Goal: Task Accomplishment & Management: Manage account settings

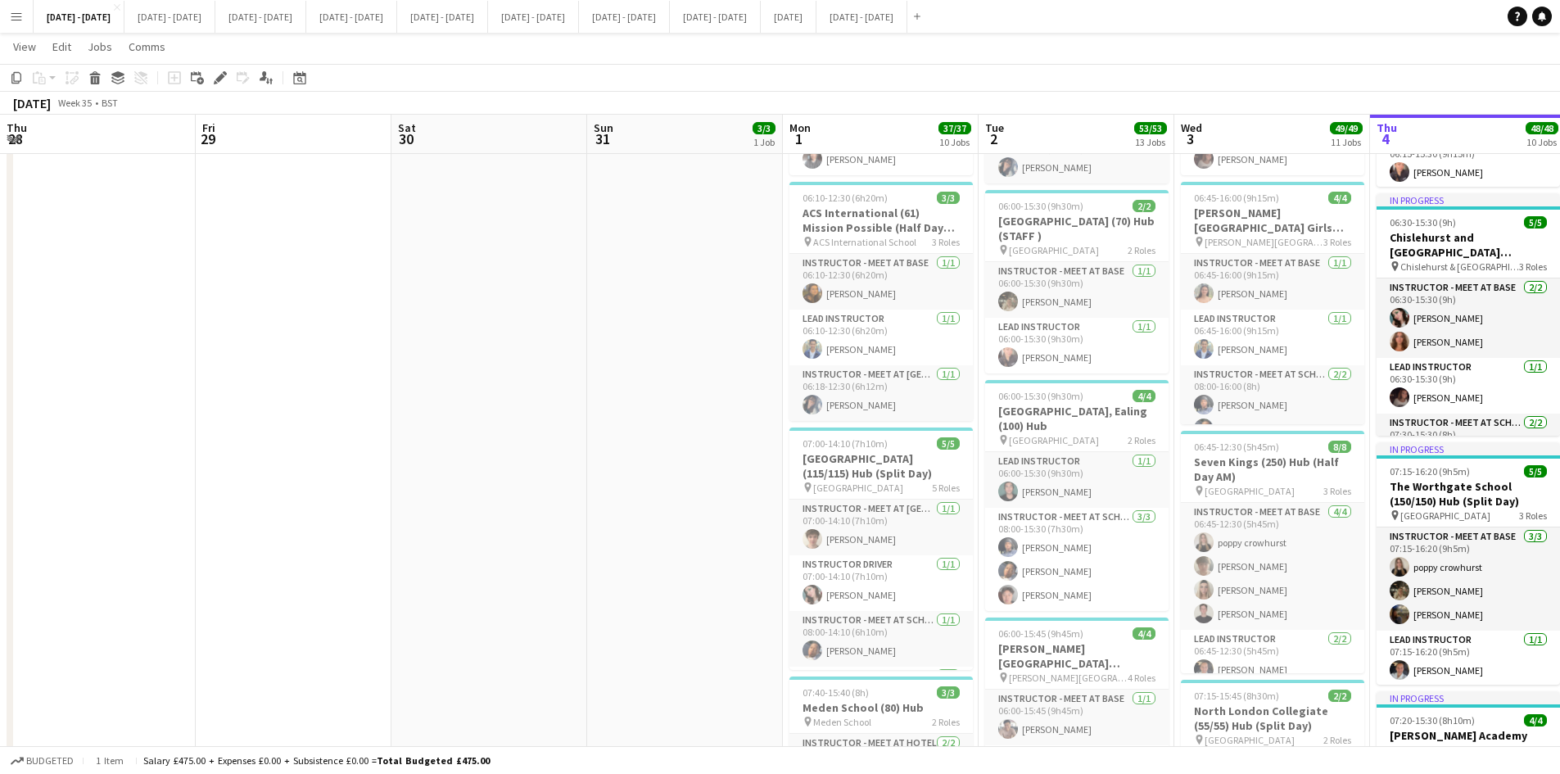
scroll to position [0, 552]
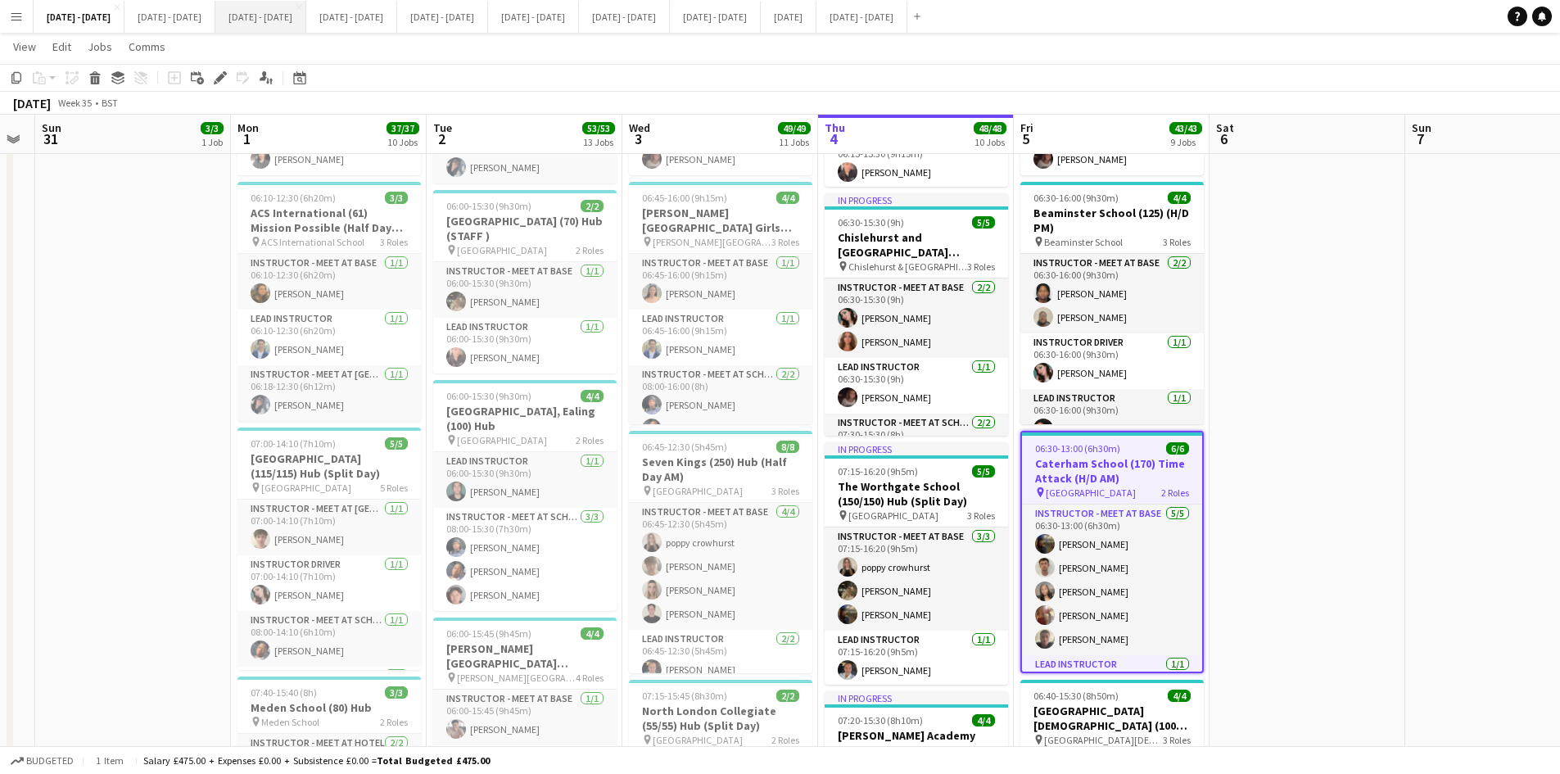
click at [287, 12] on button "[DATE] - [DATE] Close" at bounding box center [260, 17] width 91 height 32
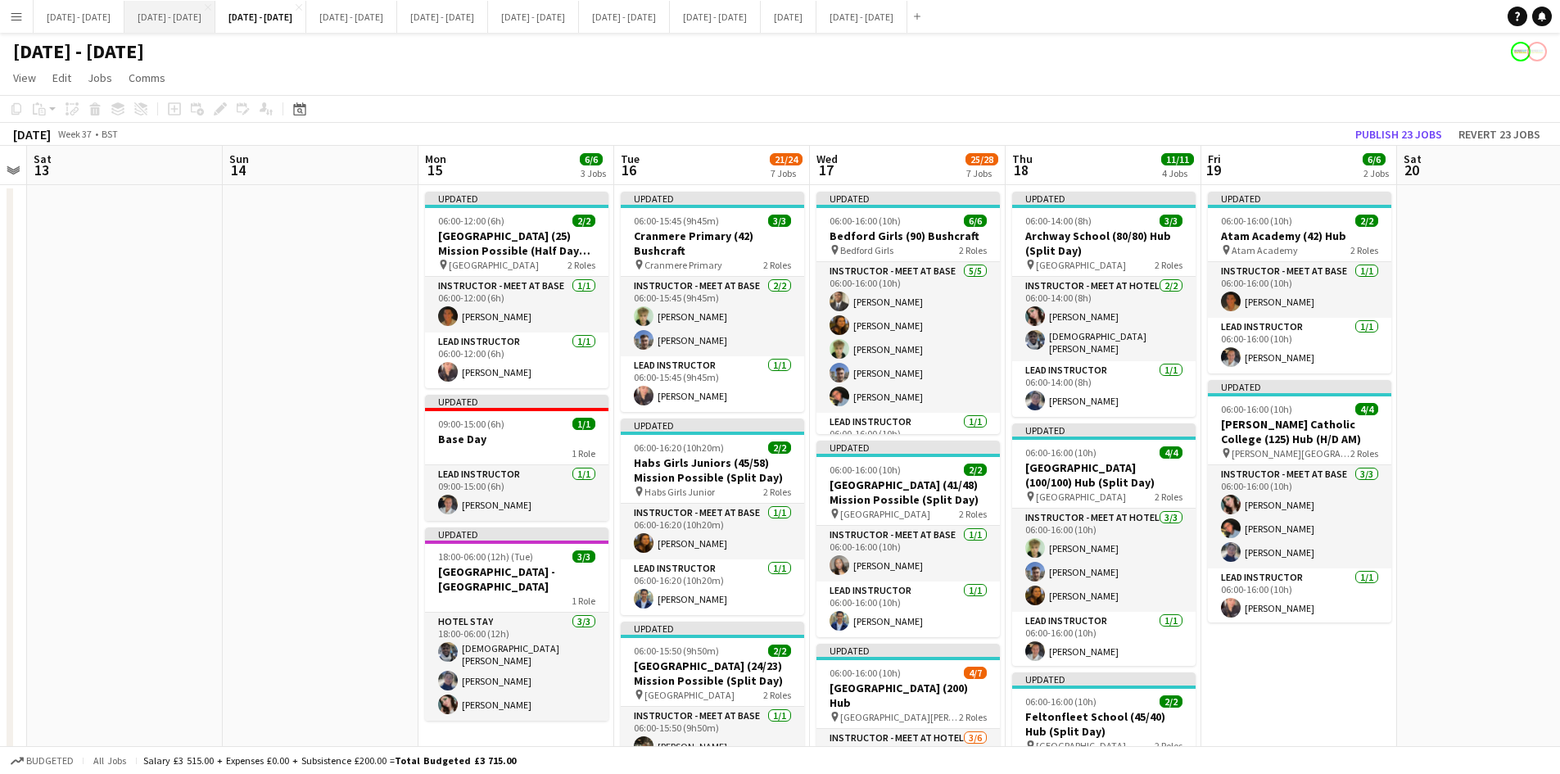
click at [192, 20] on button "[DATE] - [DATE] Close" at bounding box center [169, 17] width 91 height 32
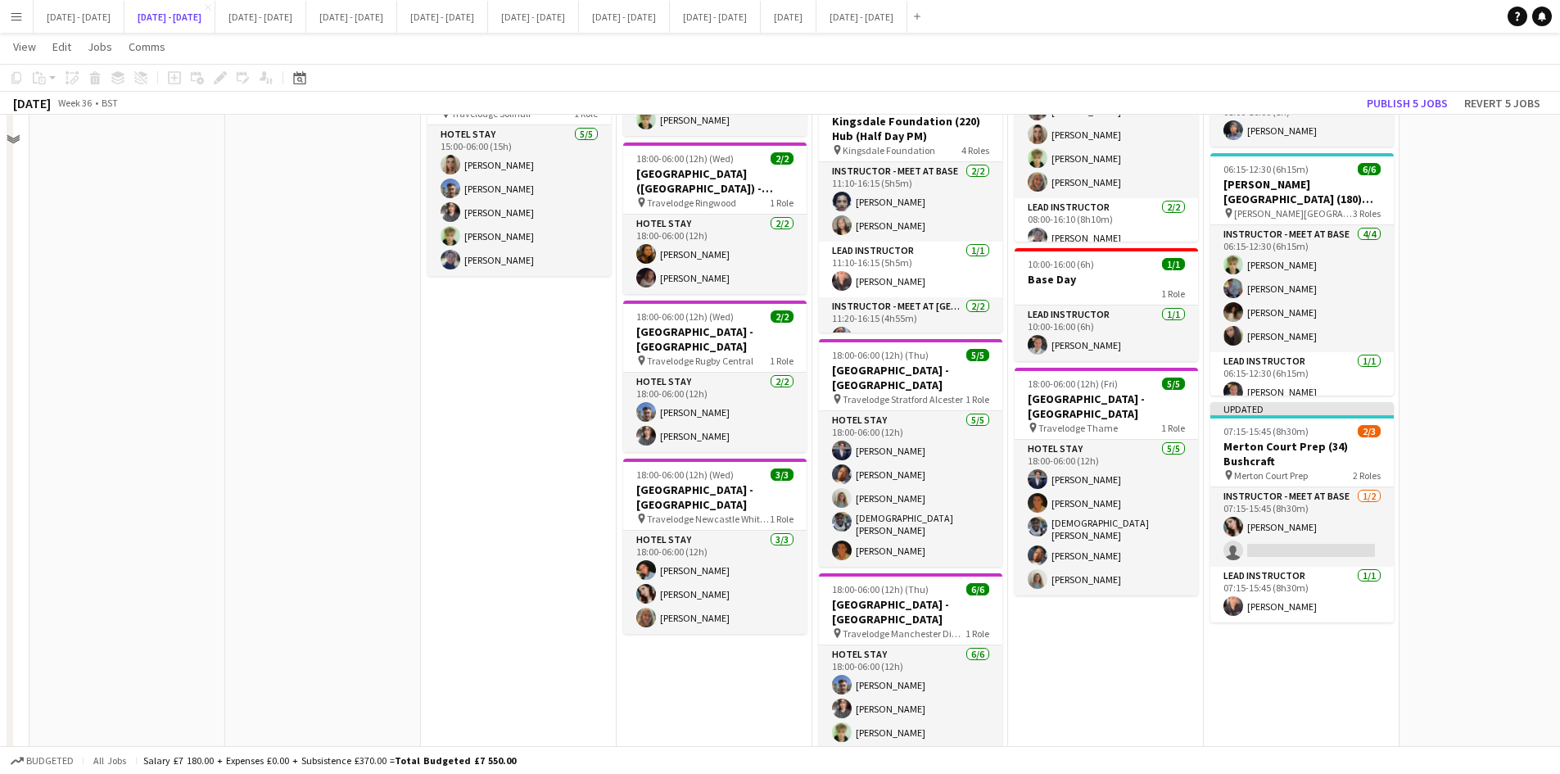
scroll to position [1311, 0]
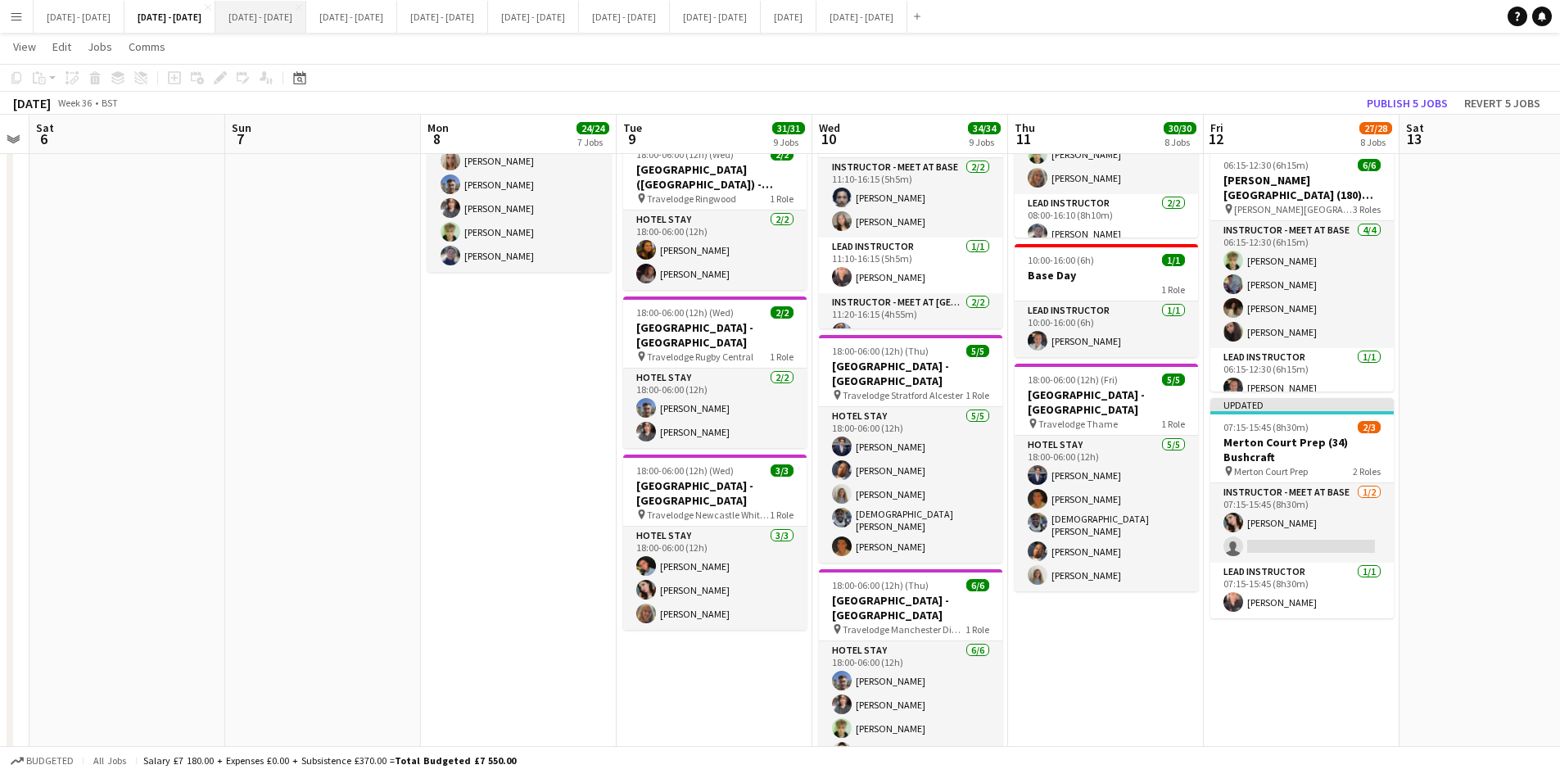
click at [300, 16] on button "[DATE] - [DATE] Close" at bounding box center [260, 17] width 91 height 32
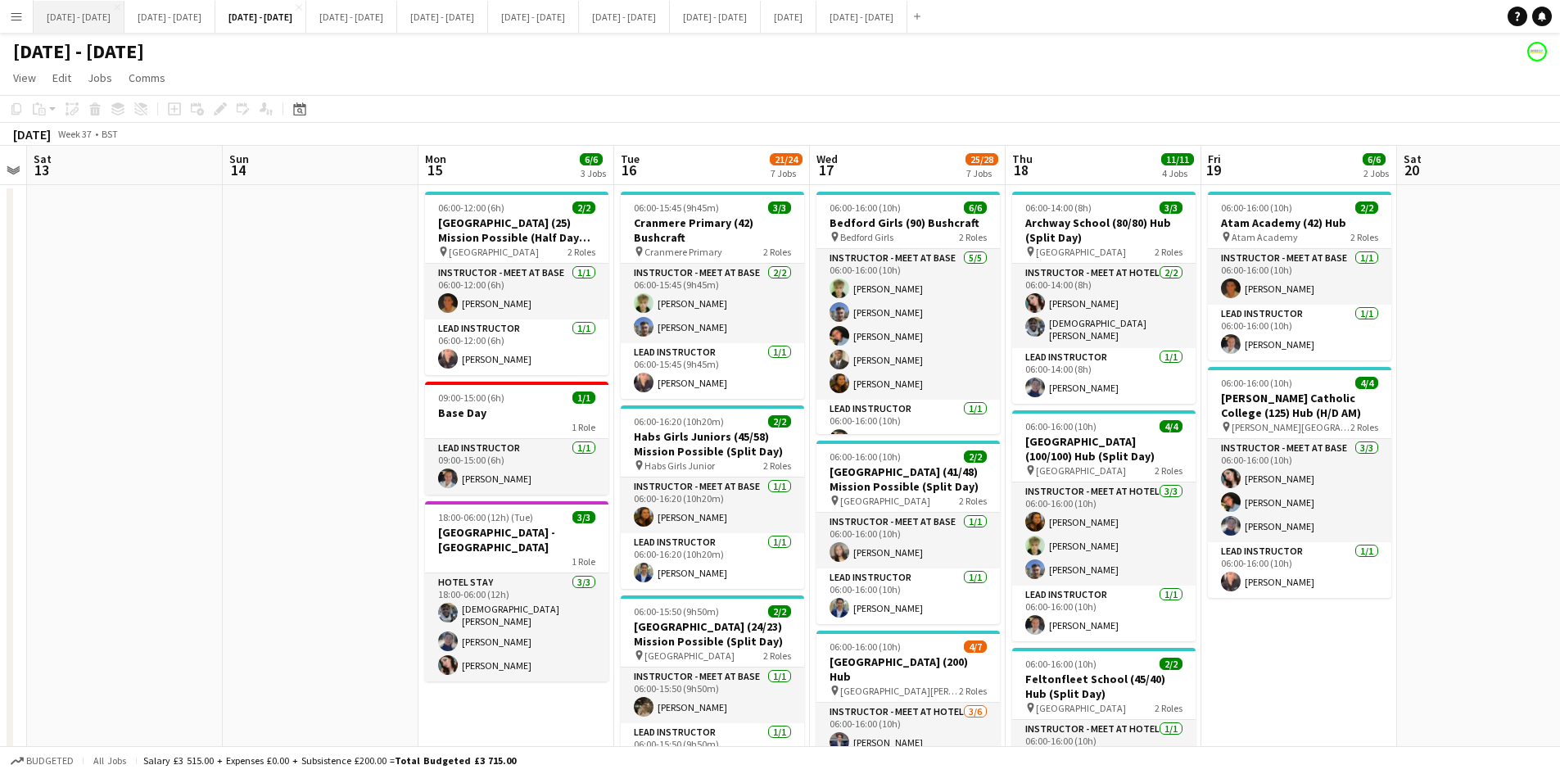
click at [88, 9] on button "[DATE] - [DATE] Close" at bounding box center [79, 17] width 91 height 32
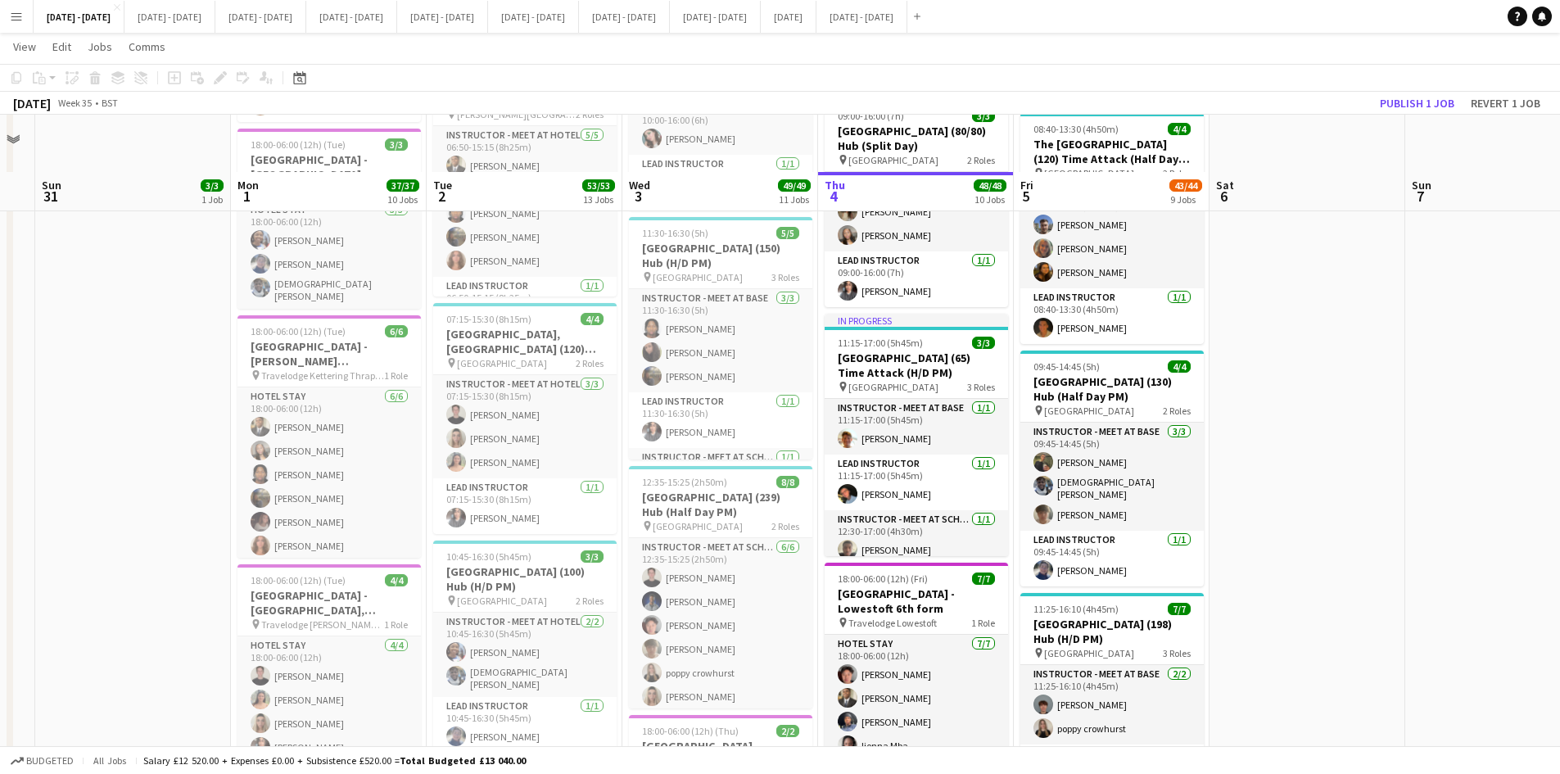
scroll to position [1884, 0]
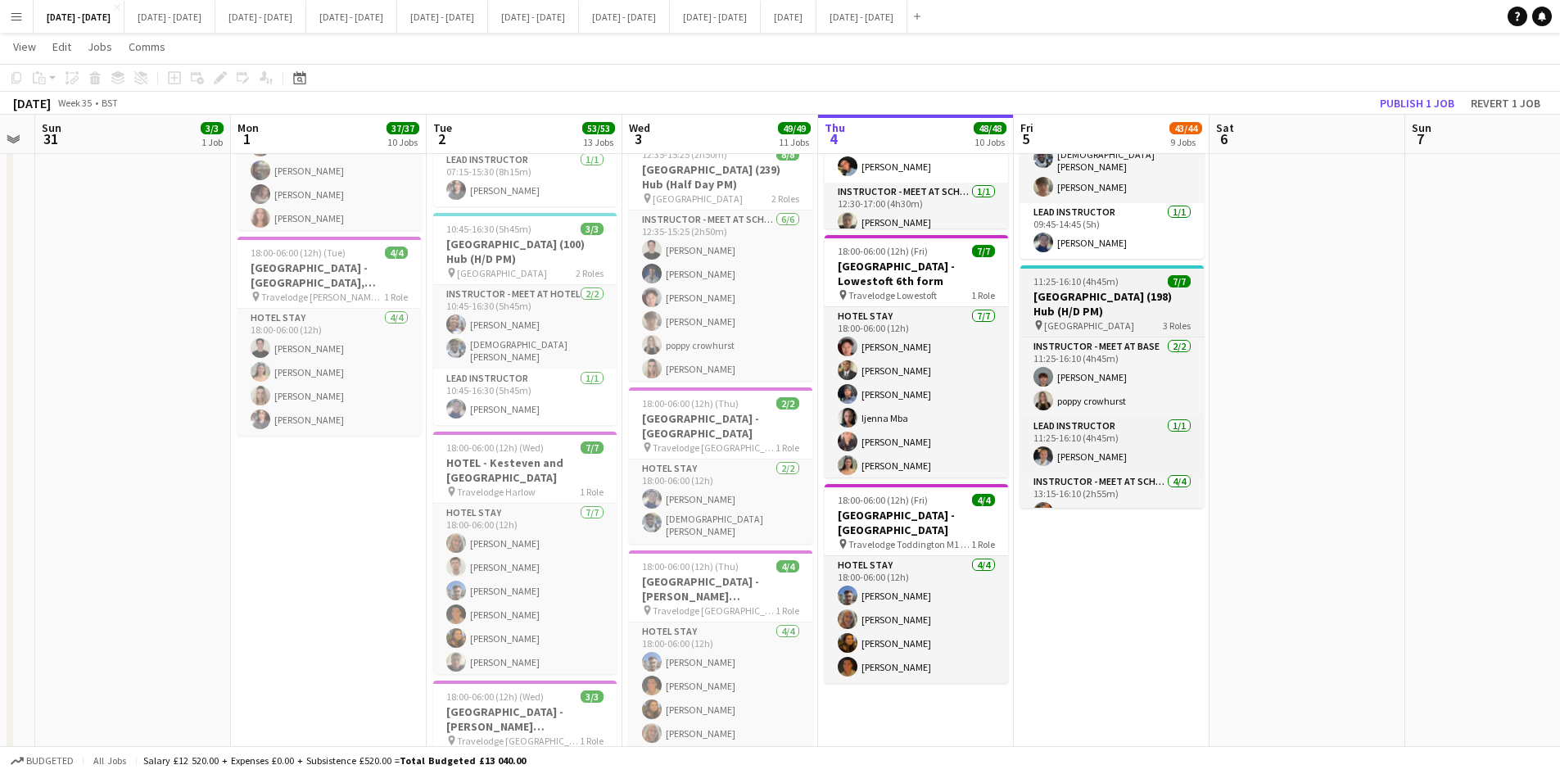
click at [1084, 292] on h3 "[GEOGRAPHIC_DATA] (198) Hub (H/D PM)" at bounding box center [1112, 303] width 183 height 29
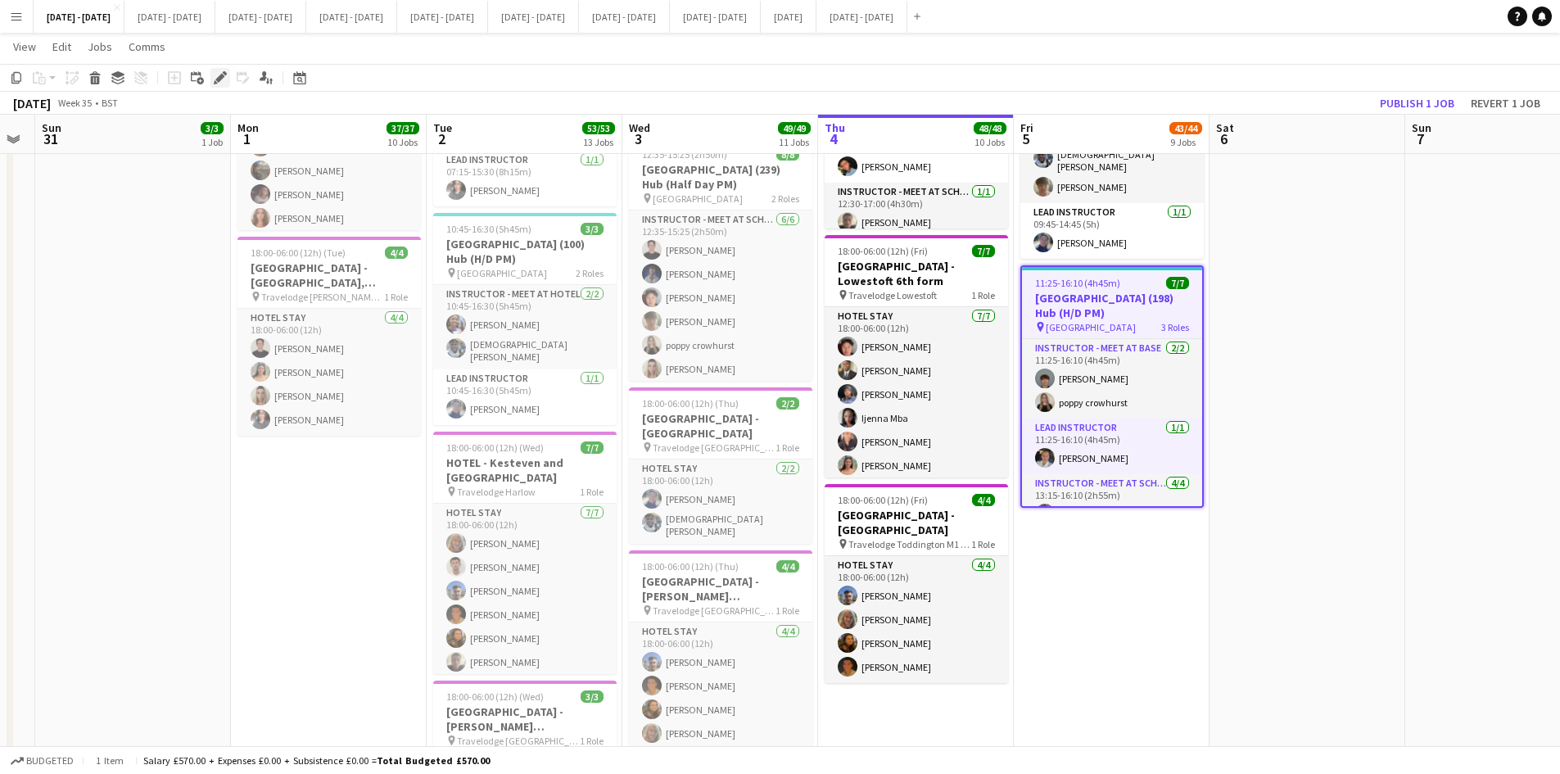
click at [215, 73] on icon "Edit" at bounding box center [220, 77] width 13 height 13
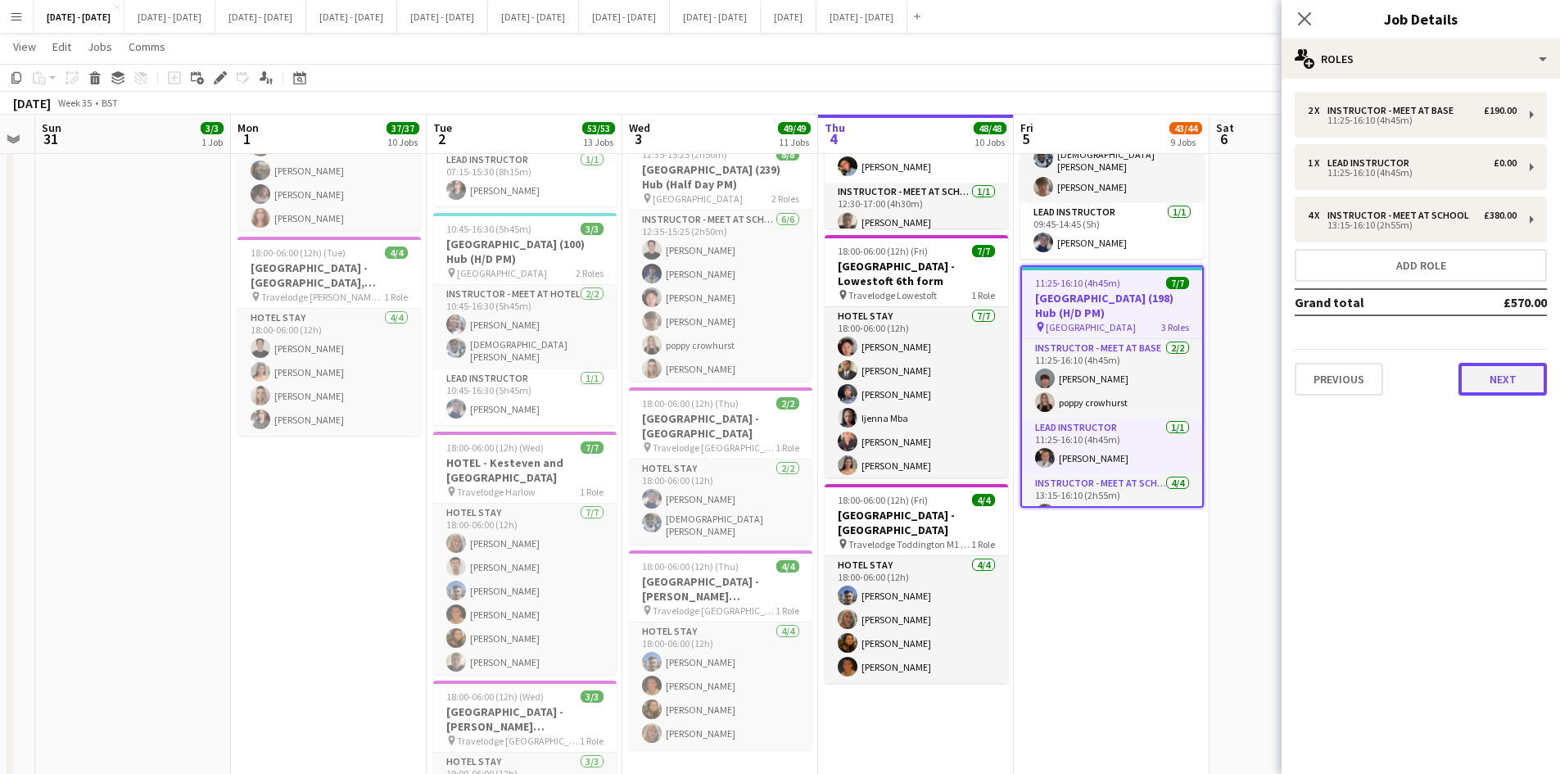
click at [1501, 376] on button "Next" at bounding box center [1503, 379] width 88 height 33
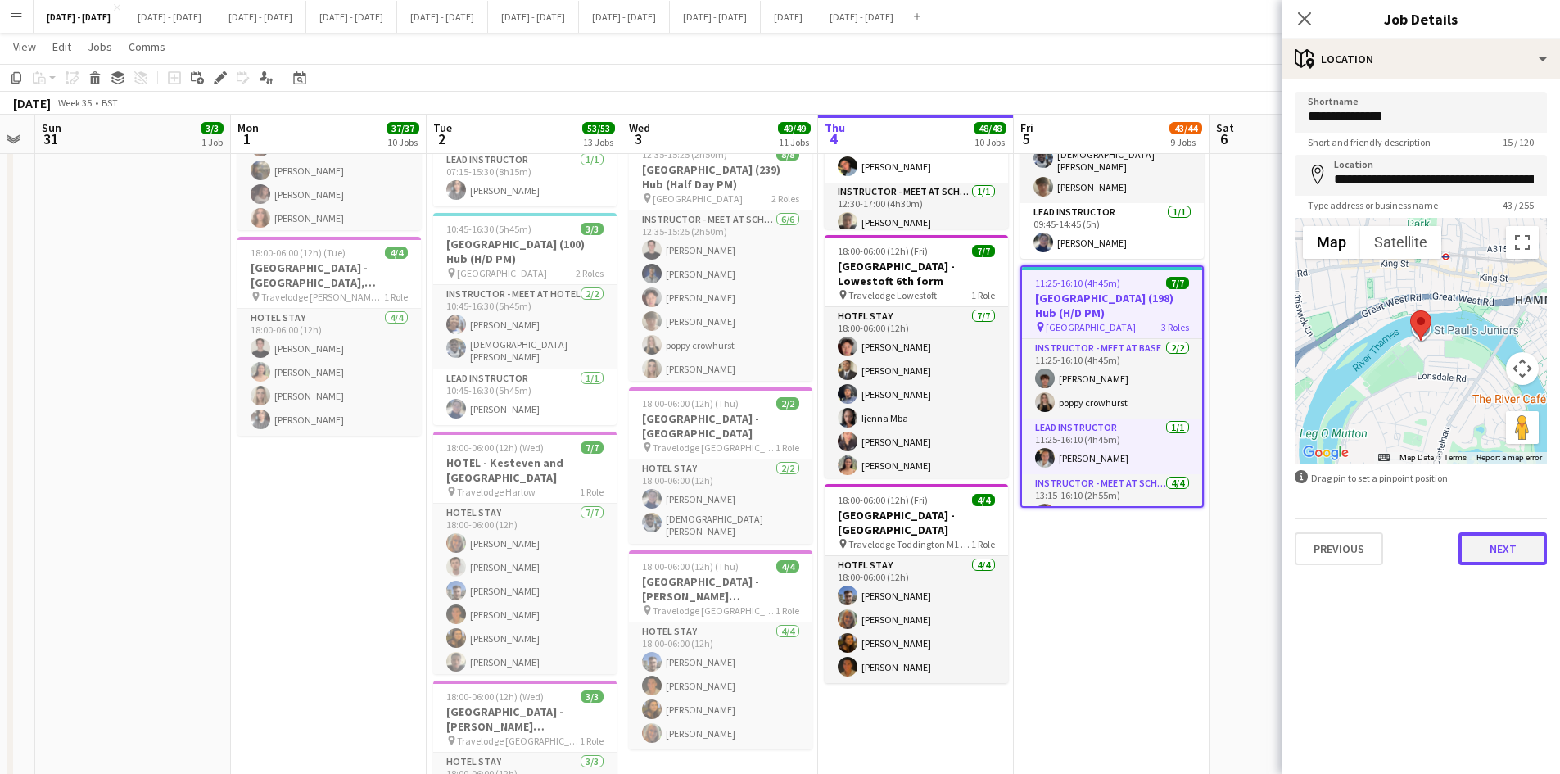
click at [1502, 546] on button "Next" at bounding box center [1503, 548] width 88 height 33
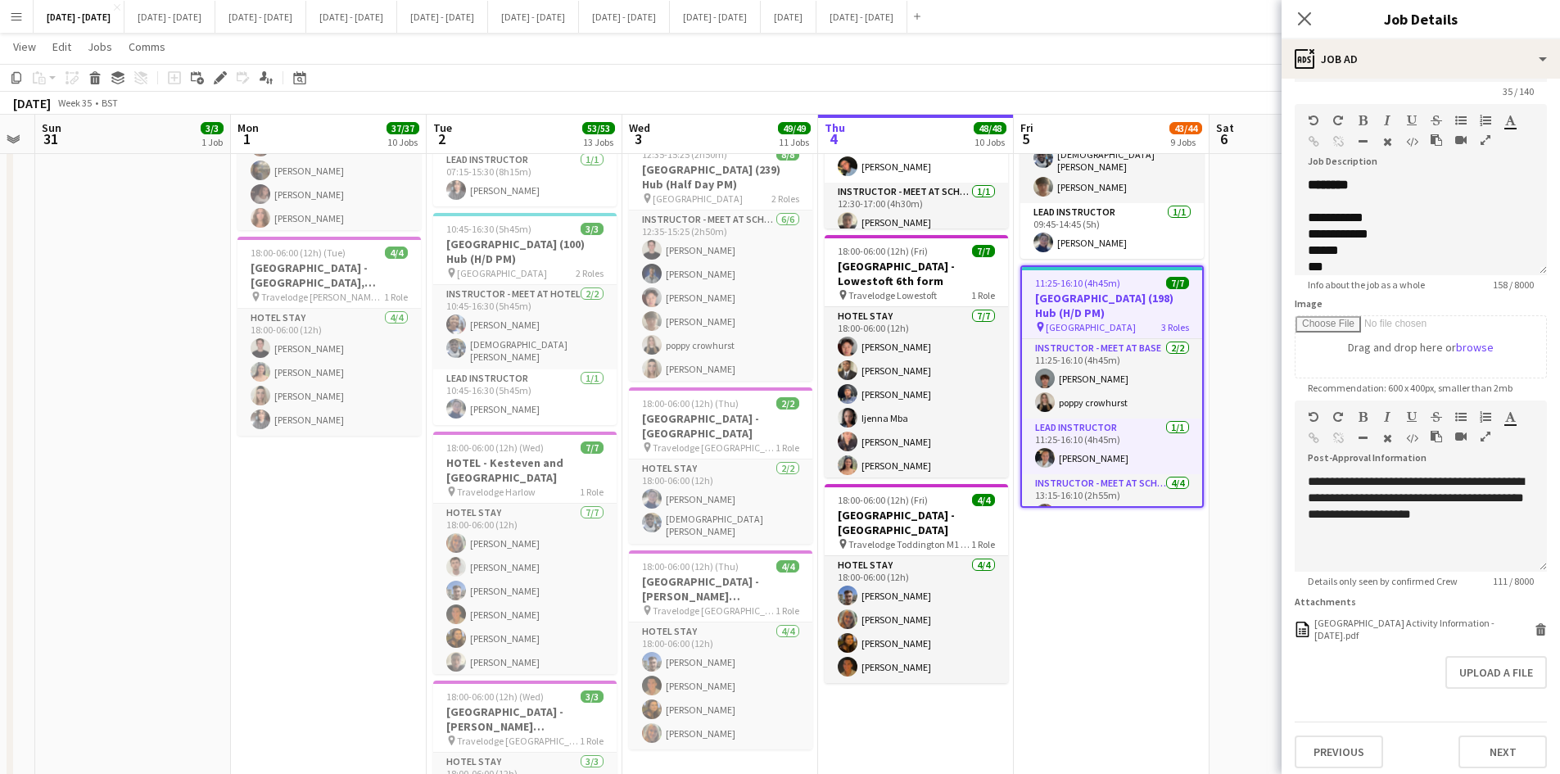
scroll to position [70, 0]
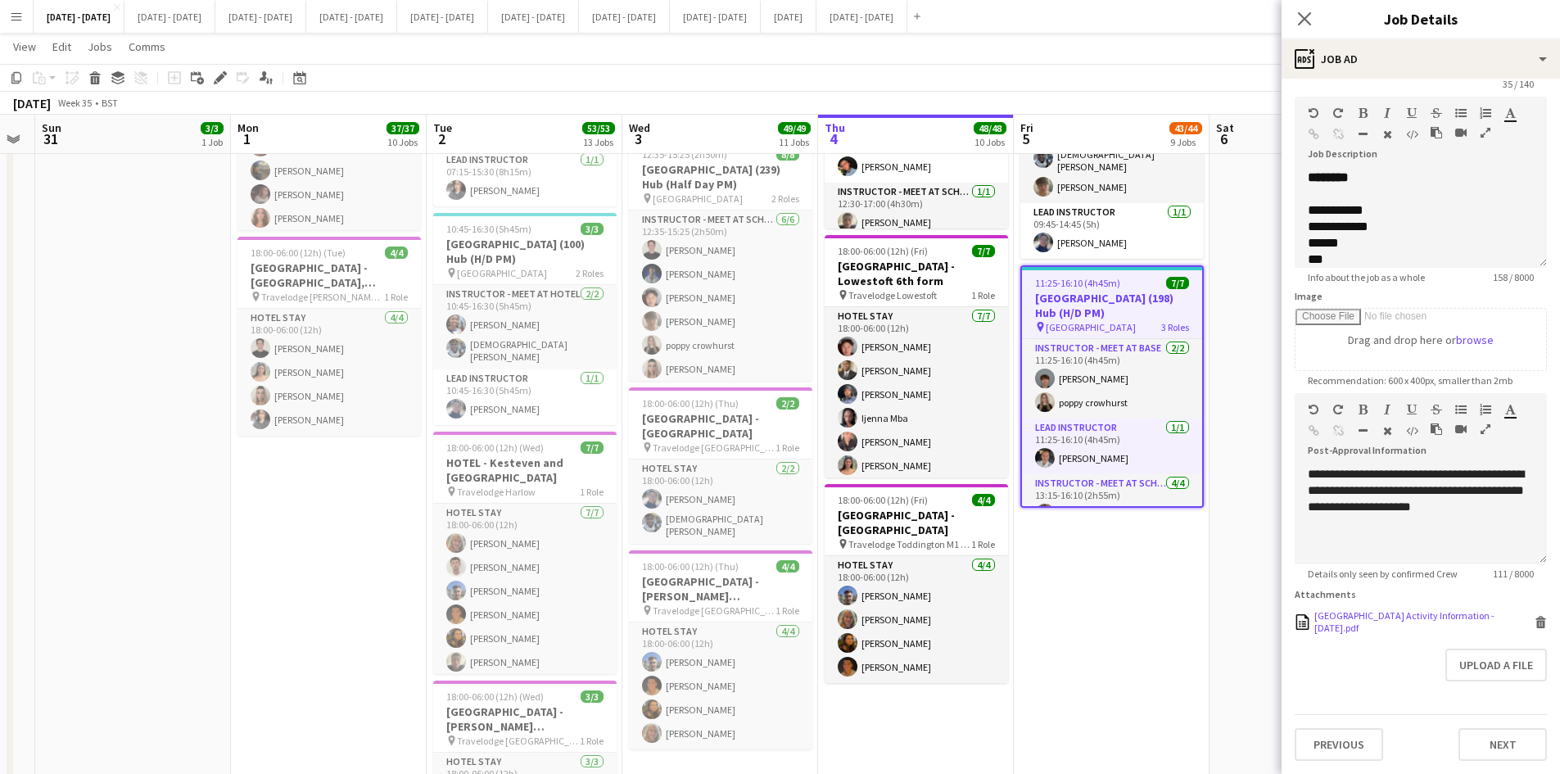
click at [1397, 613] on div "[GEOGRAPHIC_DATA] Activity Information - [DATE].pdf" at bounding box center [1423, 621] width 216 height 25
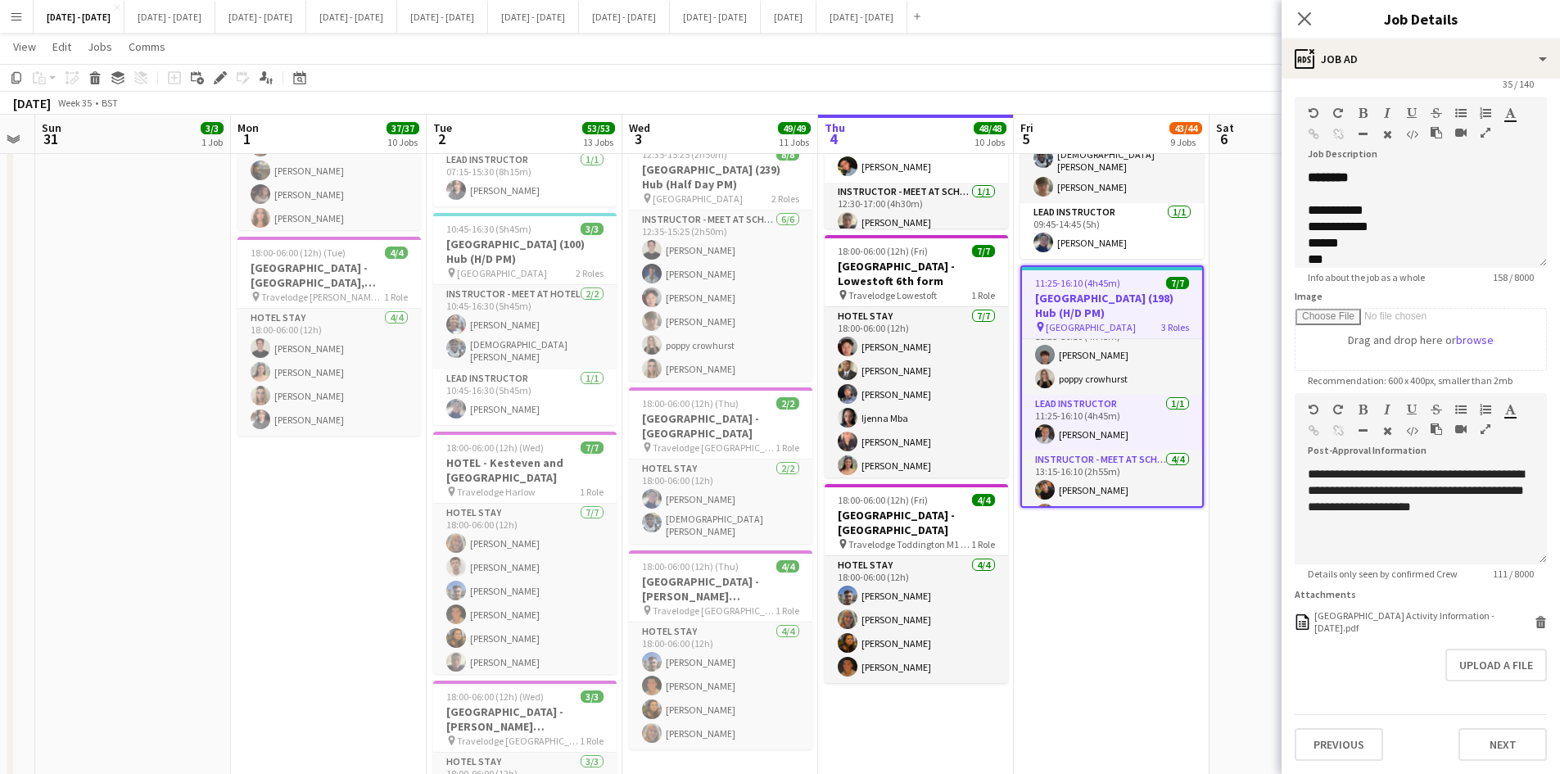
scroll to position [95, 0]
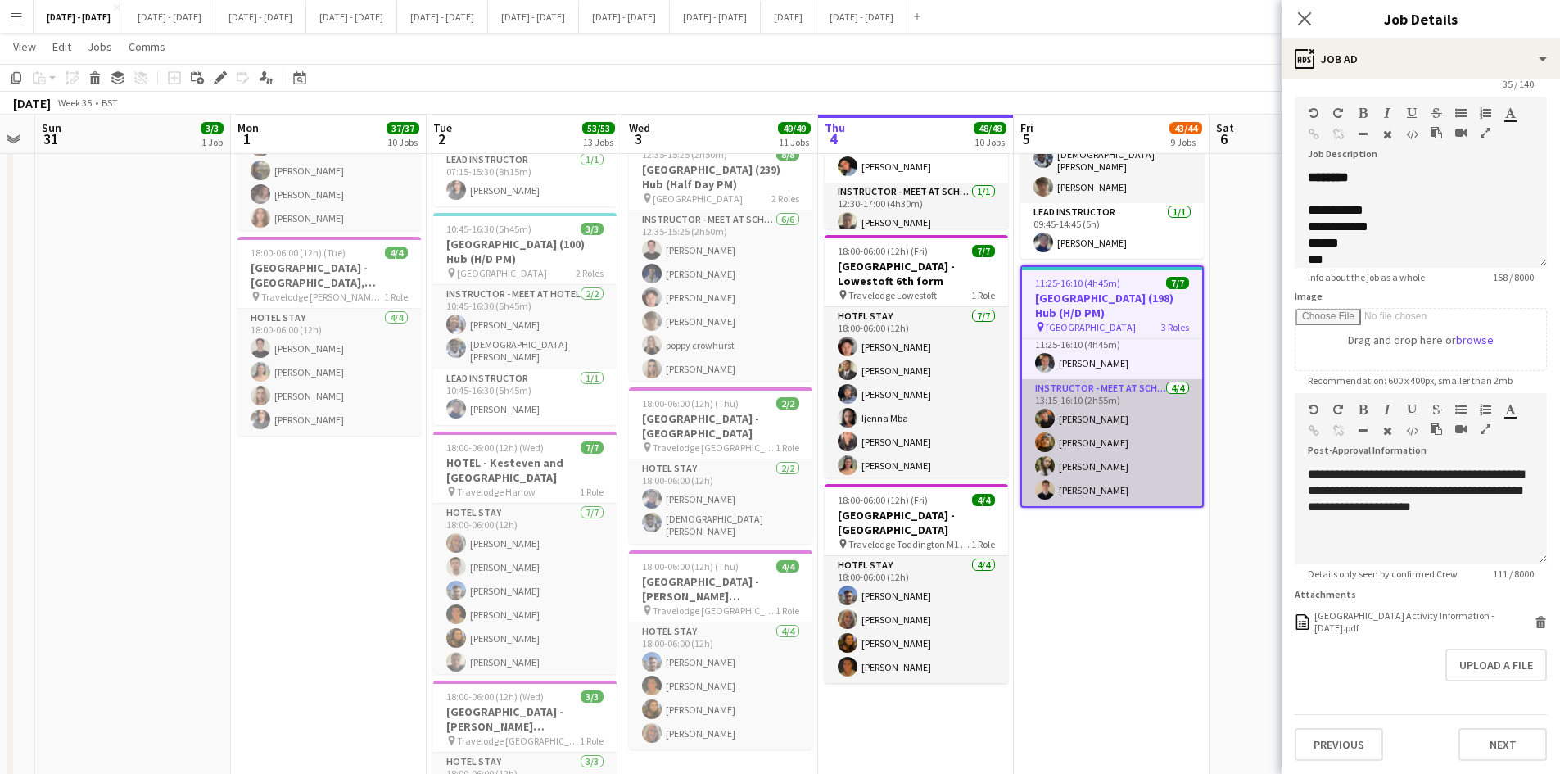
click at [1089, 482] on app-card-role "Instructor - Meet at School [DATE] 13:15-16:10 (2h55m) [PERSON_NAME] [PERSON_NA…" at bounding box center [1112, 442] width 180 height 127
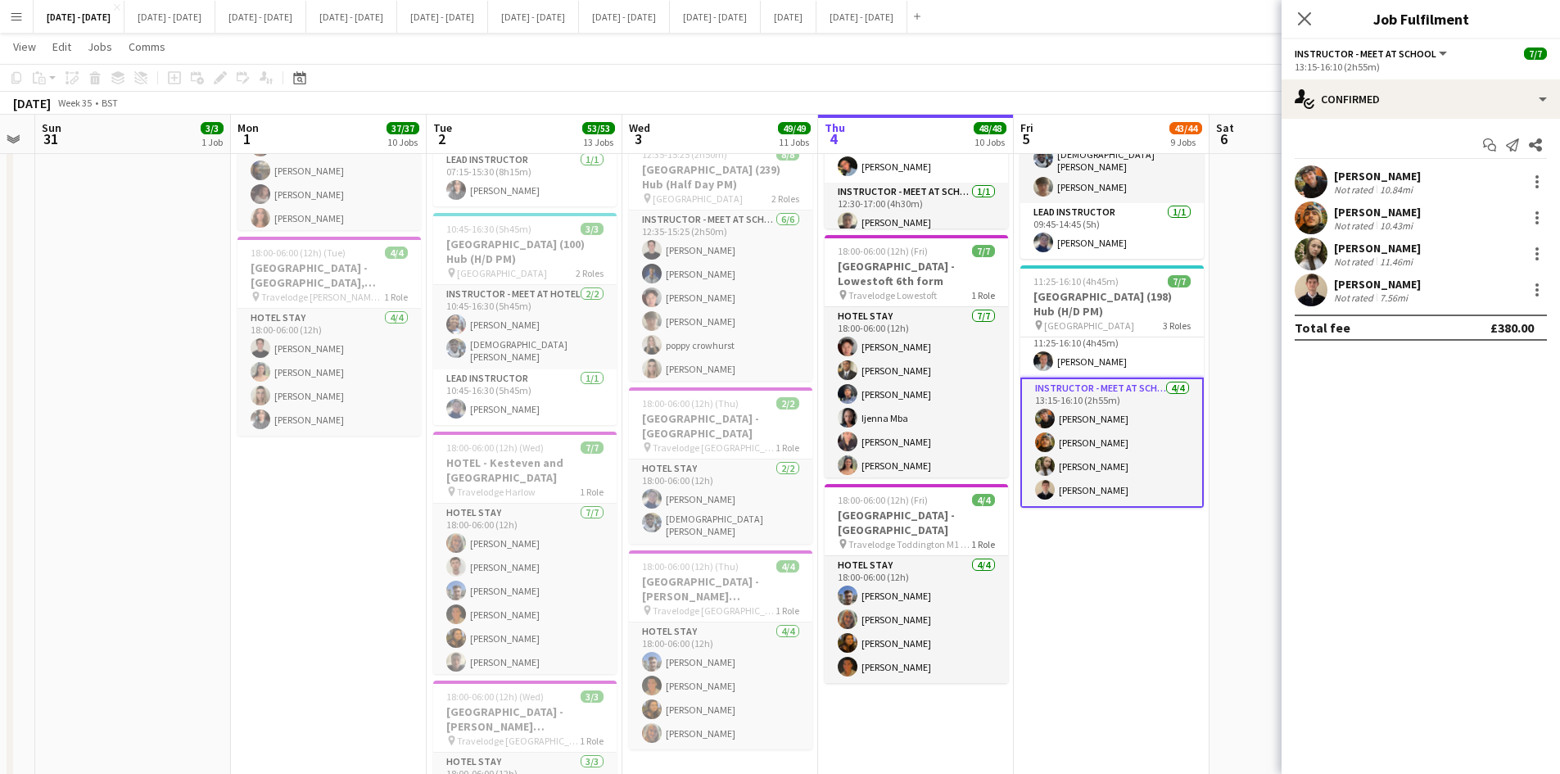
click at [1089, 482] on app-card-role "Instructor - Meet at School [DATE] 13:15-16:10 (2h55m) [PERSON_NAME] [PERSON_NA…" at bounding box center [1112, 443] width 183 height 130
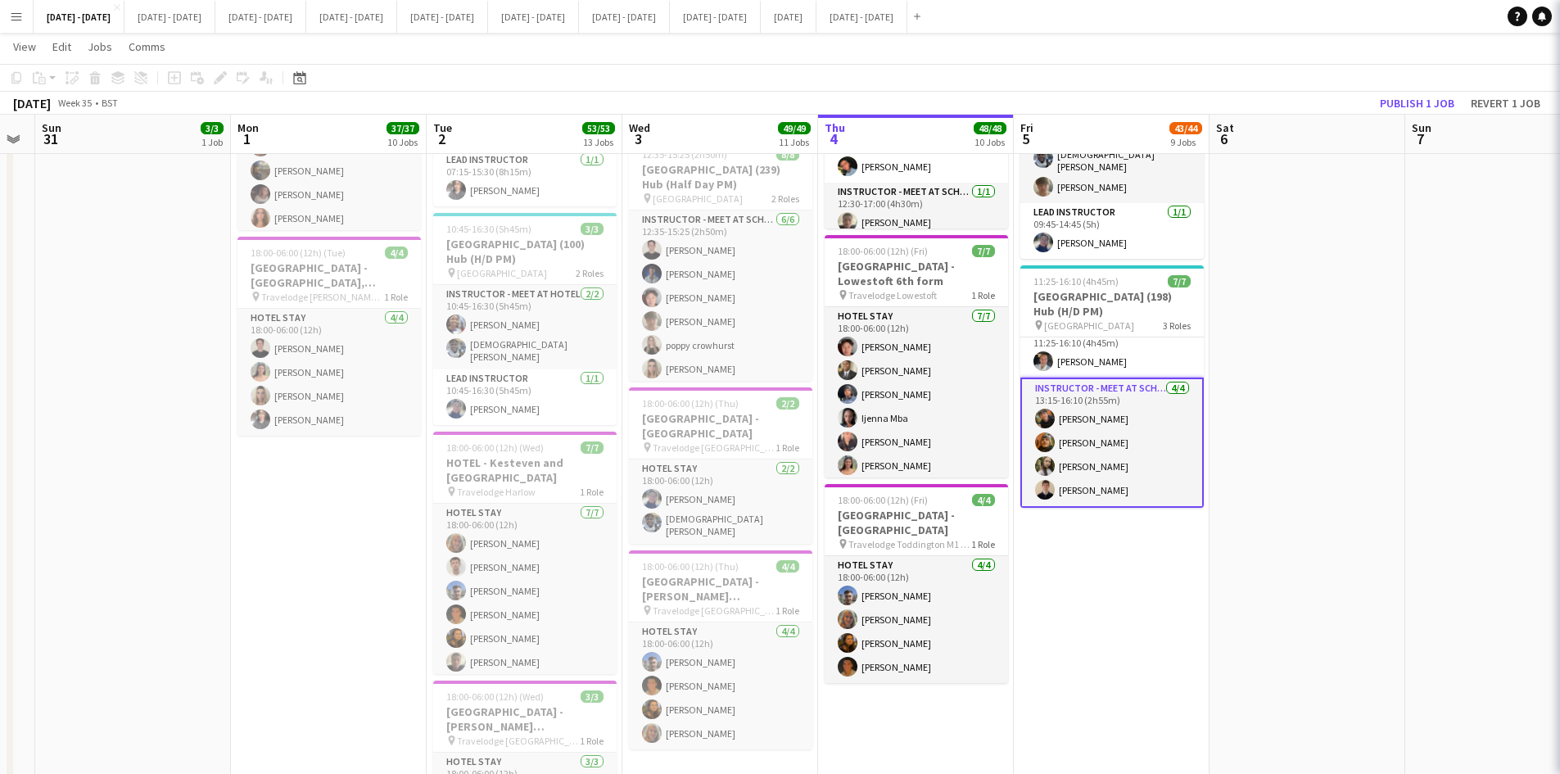
scroll to position [92, 0]
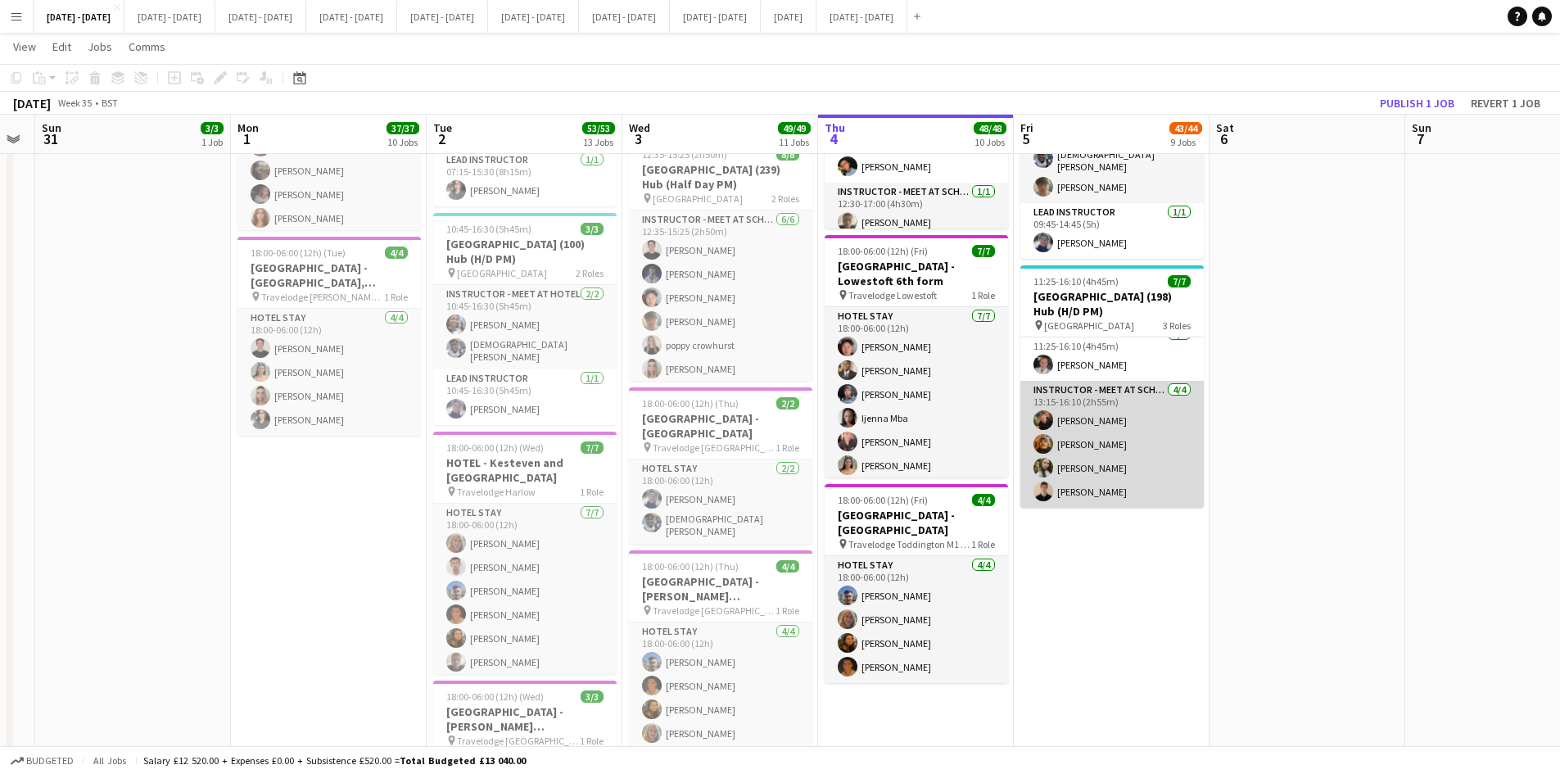
click at [1091, 489] on app-card-role "Instructor - Meet at School [DATE] 13:15-16:10 (2h55m) [PERSON_NAME] [PERSON_NA…" at bounding box center [1112, 444] width 183 height 127
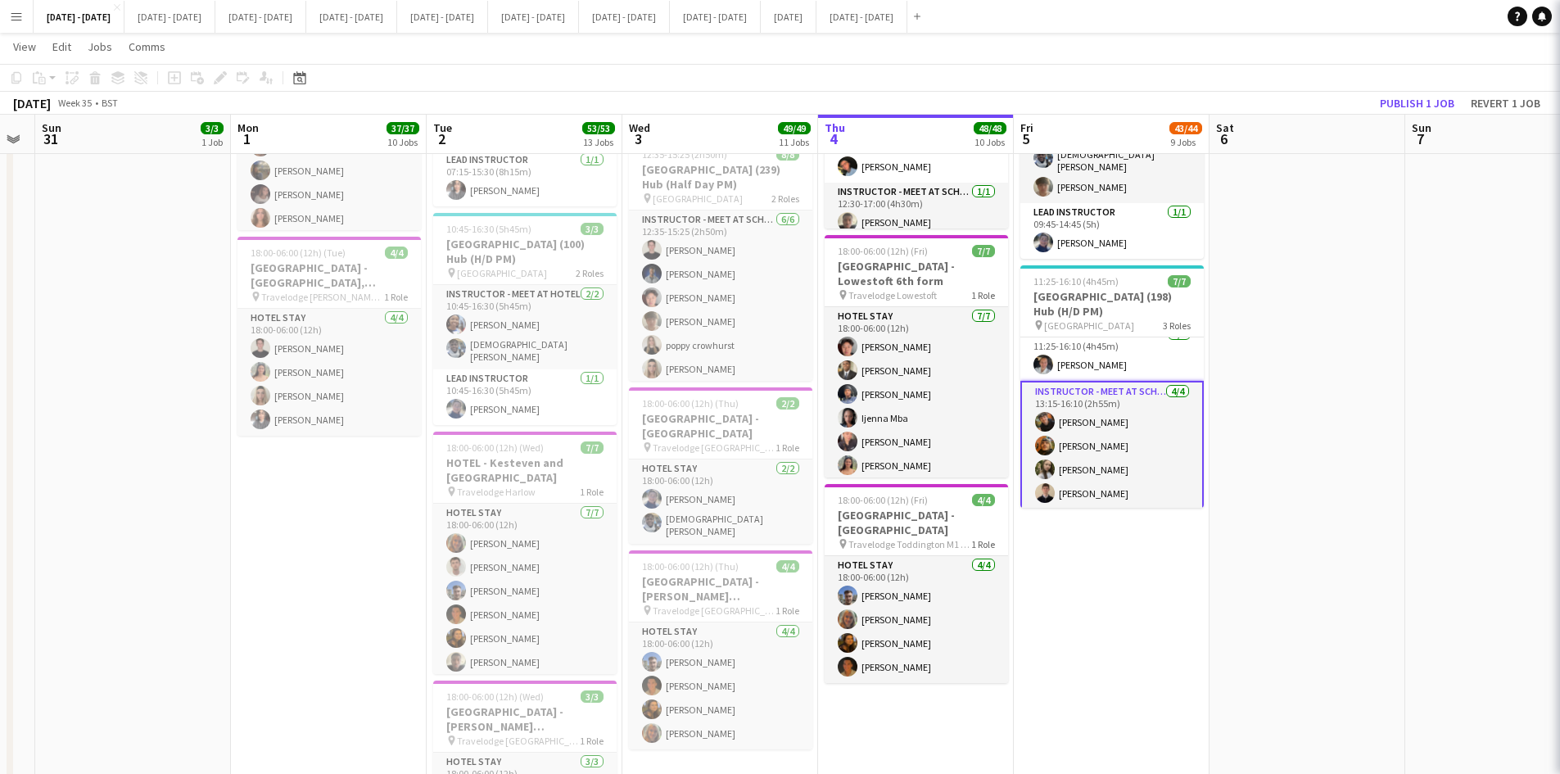
scroll to position [95, 0]
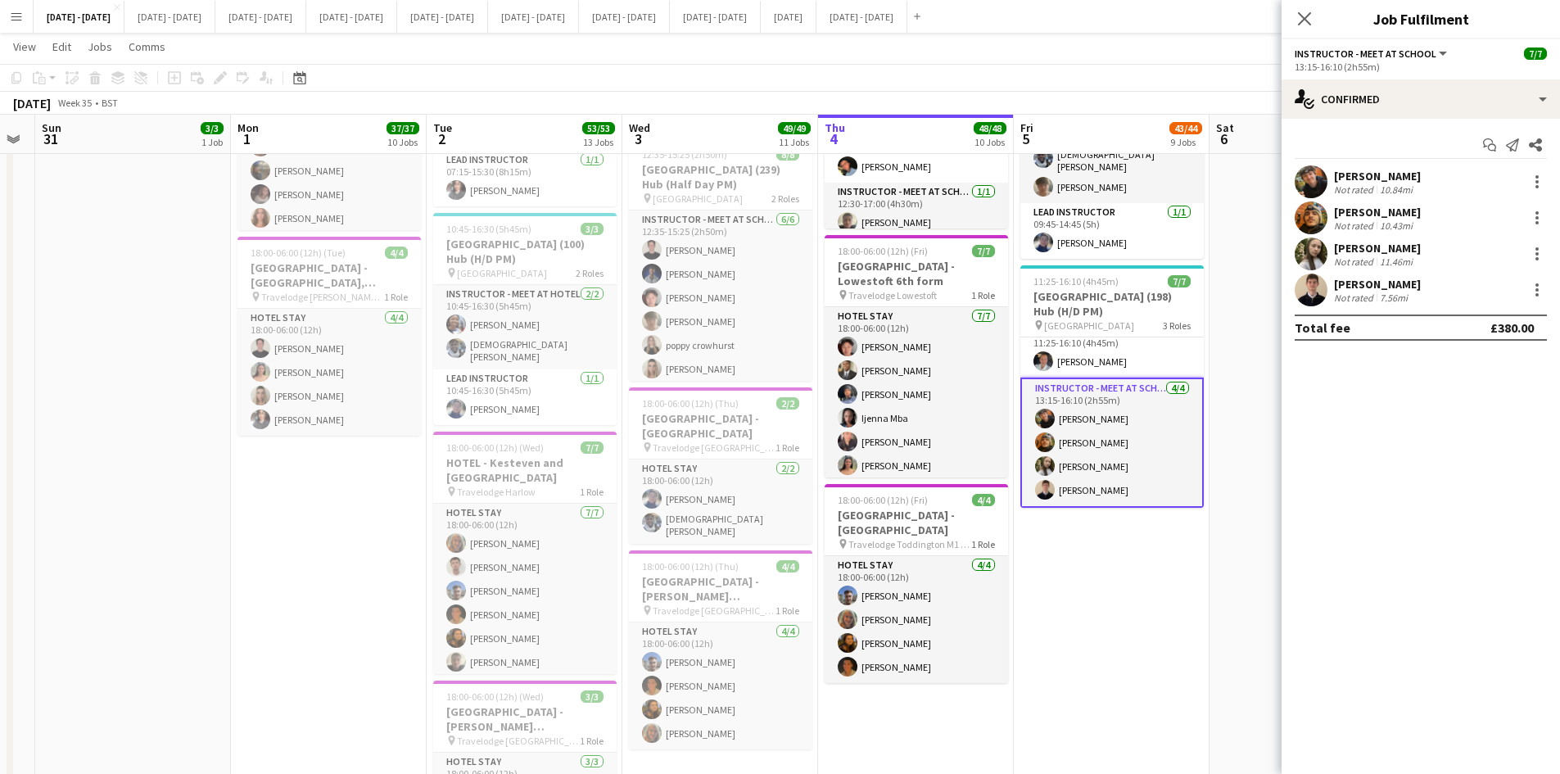
click at [1356, 287] on div "[PERSON_NAME]" at bounding box center [1377, 284] width 87 height 15
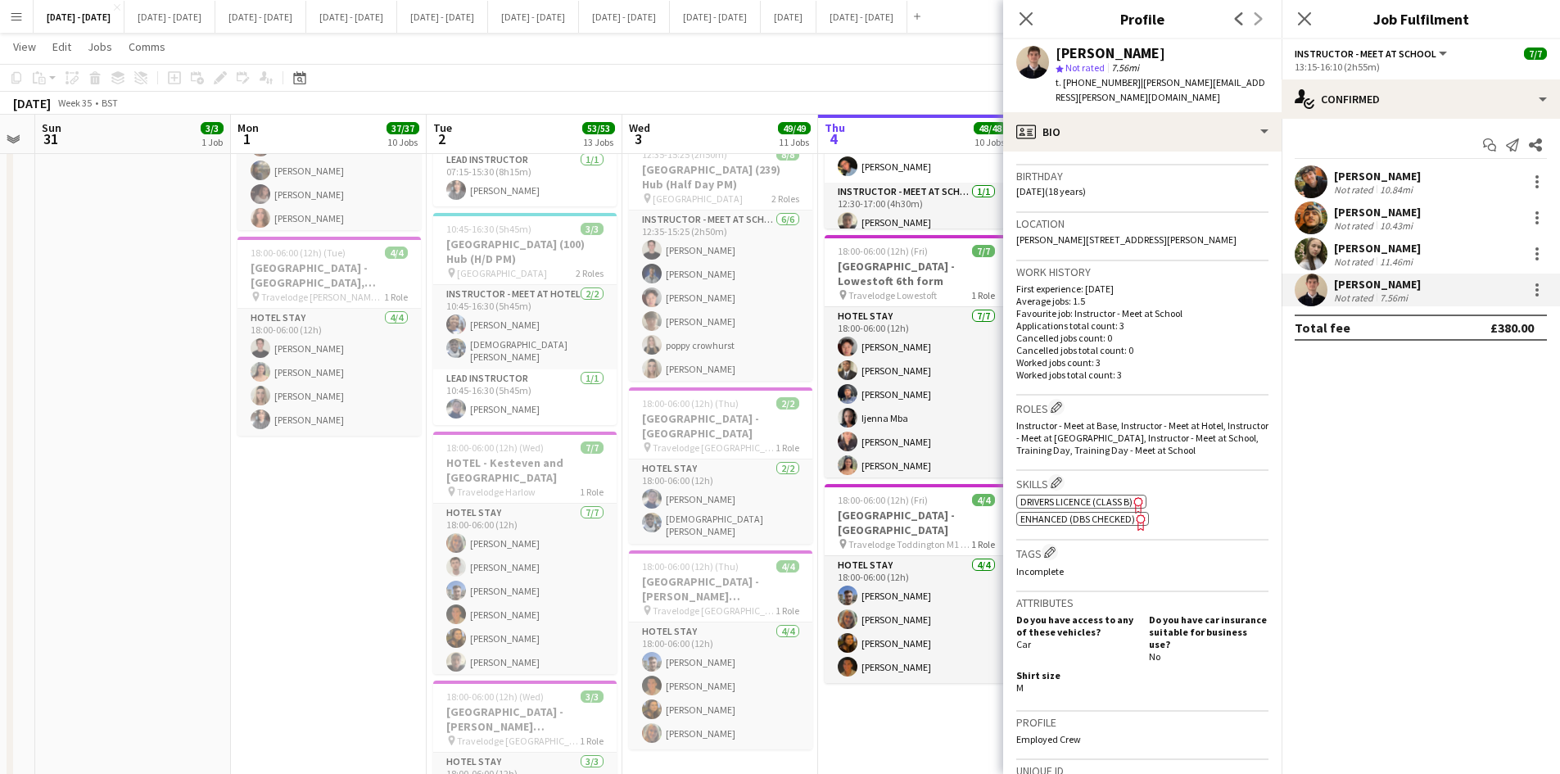
scroll to position [164, 0]
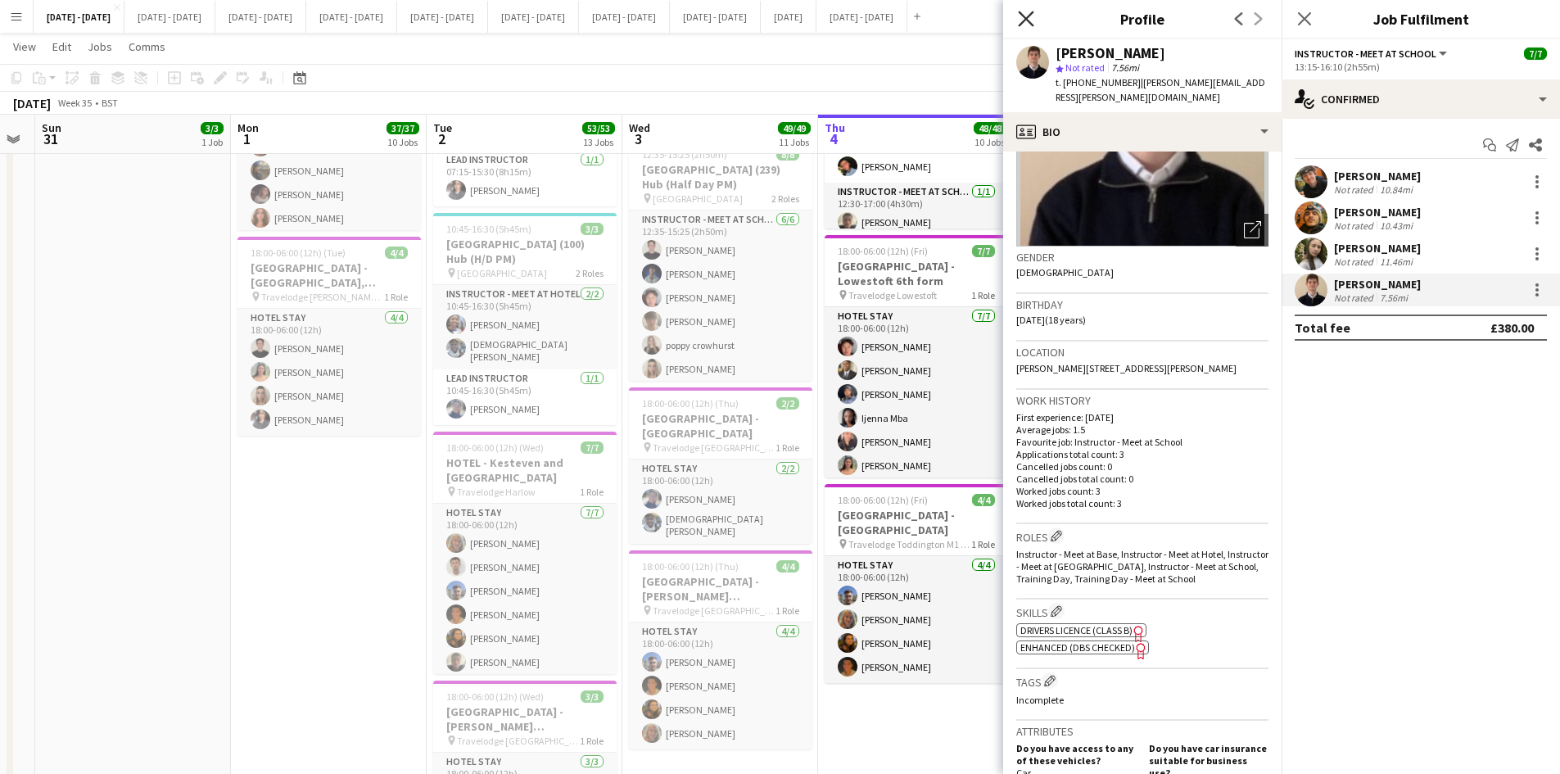
click at [1025, 17] on icon at bounding box center [1026, 19] width 16 height 16
